Goal: Navigation & Orientation: Find specific page/section

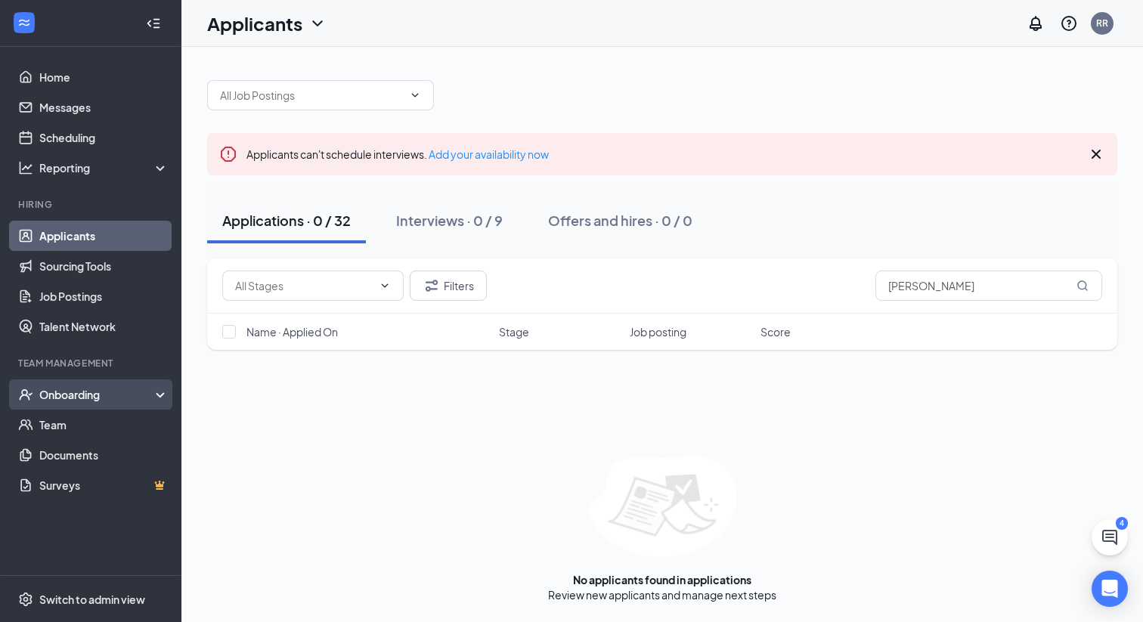
click at [60, 396] on div "Onboarding" at bounding box center [97, 394] width 116 height 15
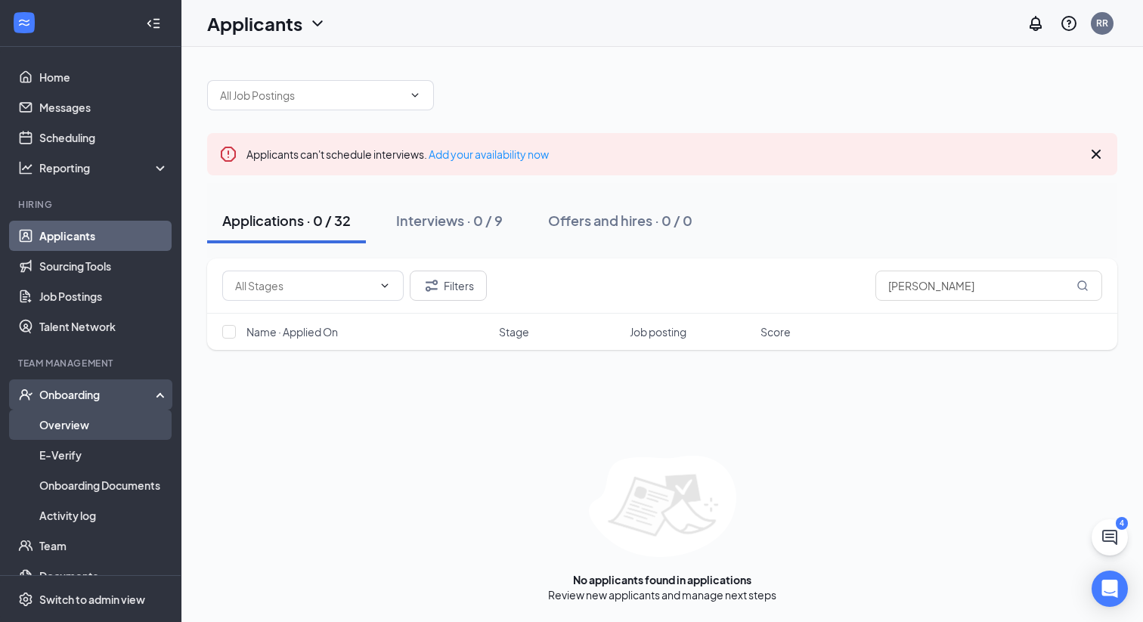
click at [71, 426] on link "Overview" at bounding box center [103, 425] width 129 height 30
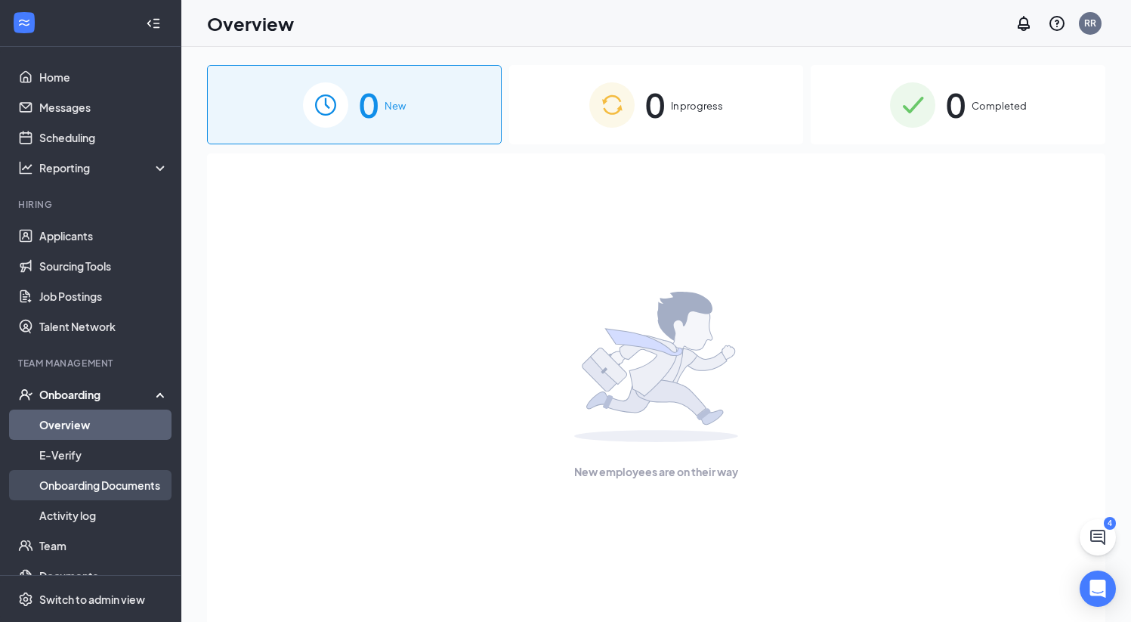
click at [87, 485] on link "Onboarding Documents" at bounding box center [103, 485] width 129 height 30
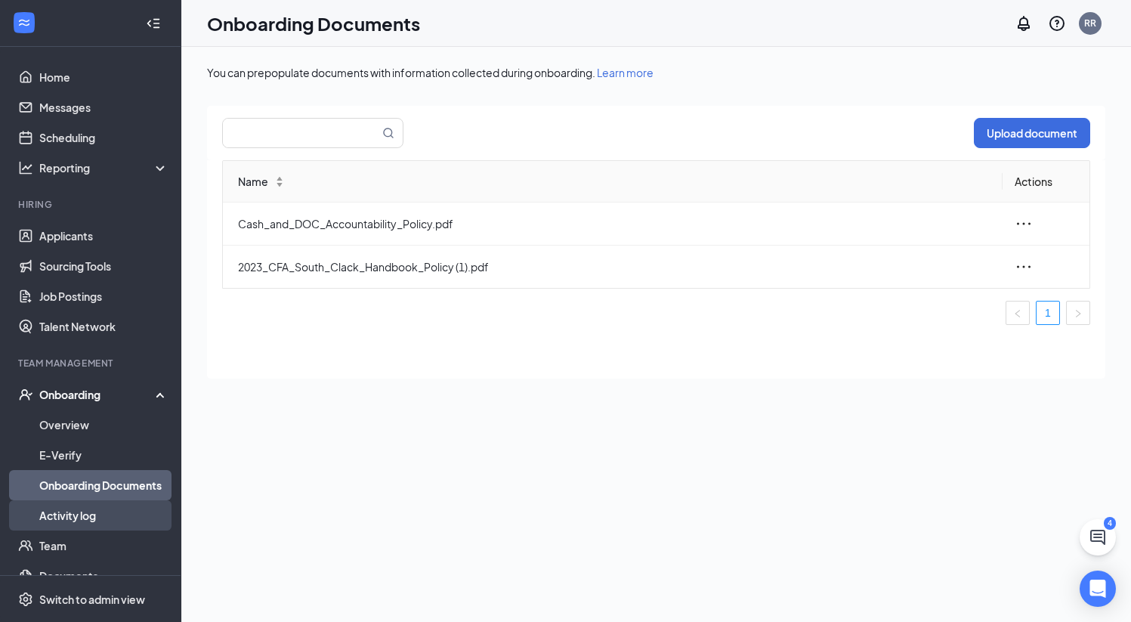
click at [74, 512] on link "Activity log" at bounding box center [103, 515] width 129 height 30
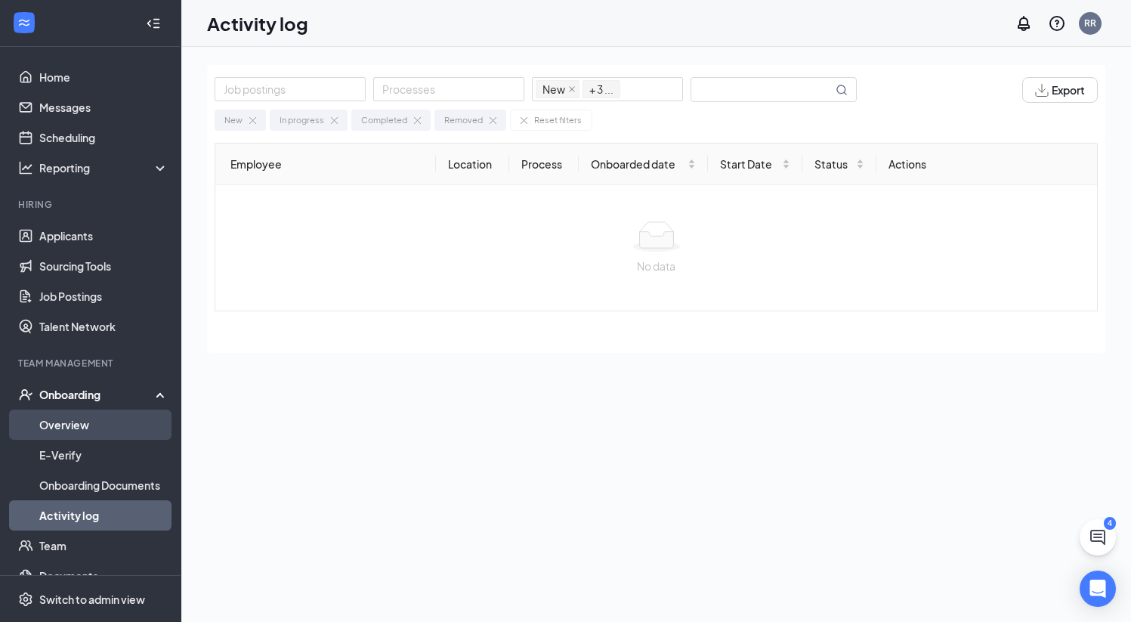
scroll to position [52, 0]
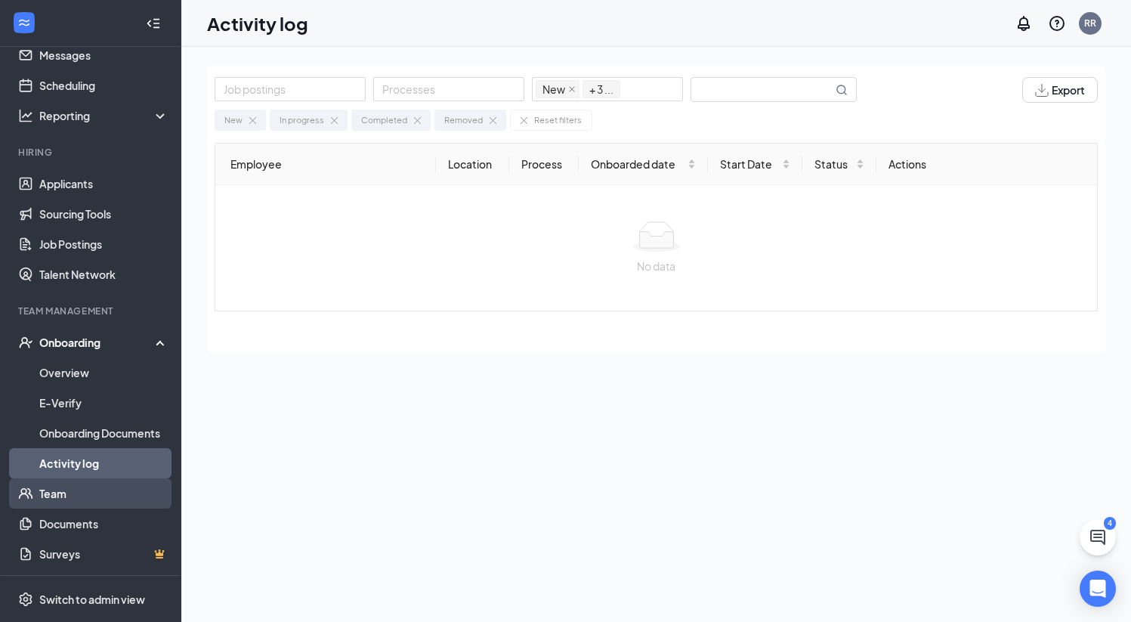
click at [48, 494] on link "Team" at bounding box center [103, 493] width 129 height 30
